Goal: Task Accomplishment & Management: Use online tool/utility

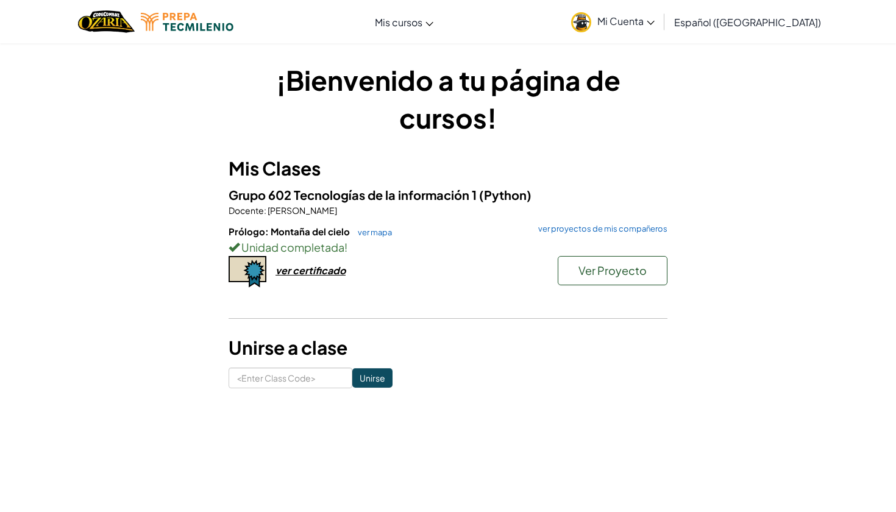
click at [628, 267] on span "Ver Proyecto" at bounding box center [612, 270] width 68 height 14
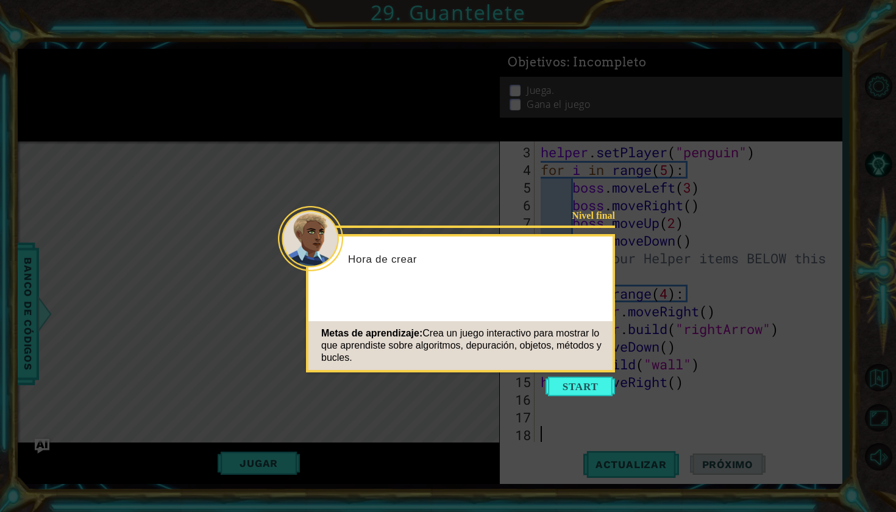
scroll to position [53, 0]
click at [574, 373] on icon at bounding box center [448, 256] width 896 height 512
click at [572, 386] on button "Start" at bounding box center [579, 385] width 69 height 19
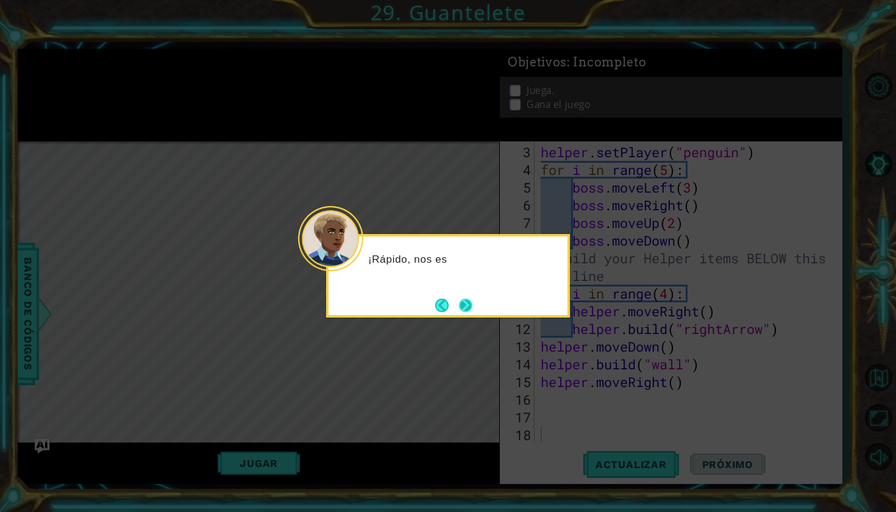
click at [465, 308] on button "Next" at bounding box center [466, 305] width 14 height 14
click at [465, 308] on button "Next" at bounding box center [465, 305] width 15 height 15
click at [465, 308] on icon at bounding box center [448, 256] width 896 height 512
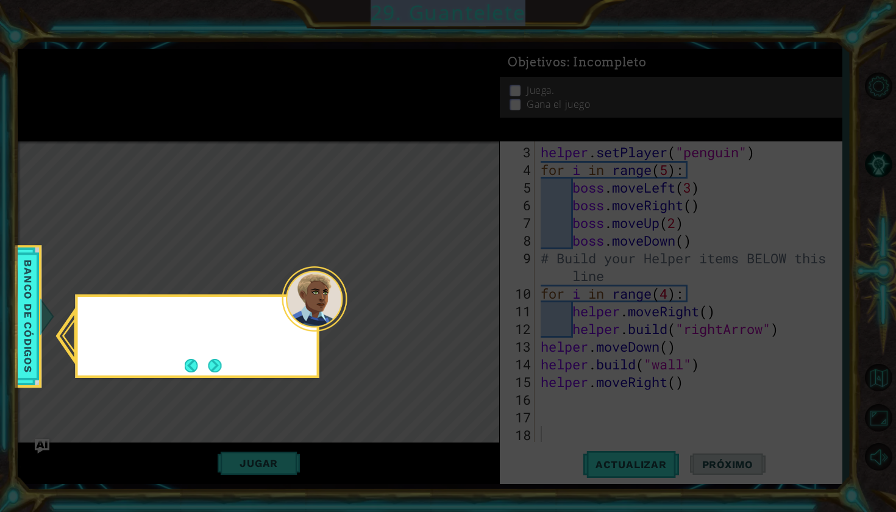
click at [465, 308] on icon at bounding box center [448, 256] width 896 height 512
click at [215, 366] on button "Next" at bounding box center [214, 365] width 13 height 13
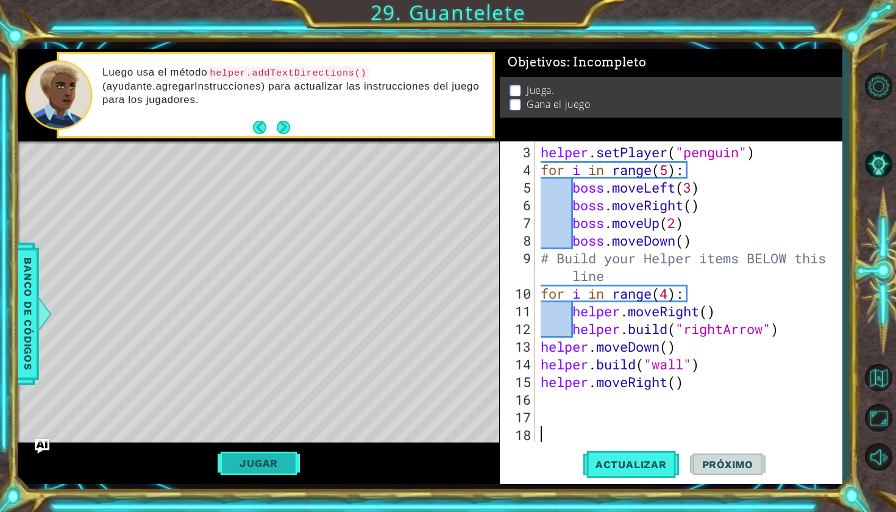
click at [267, 451] on button "Jugar" at bounding box center [258, 462] width 82 height 23
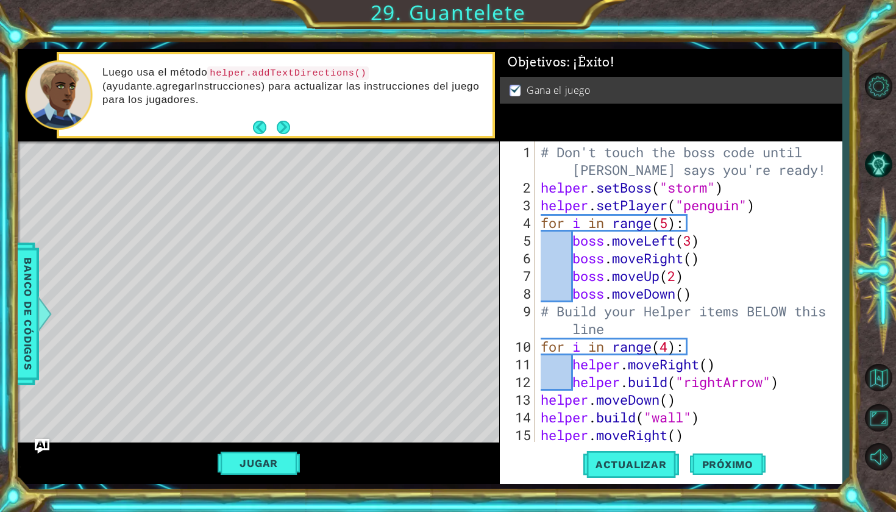
scroll to position [0, 0]
